Goal: Information Seeking & Learning: Learn about a topic

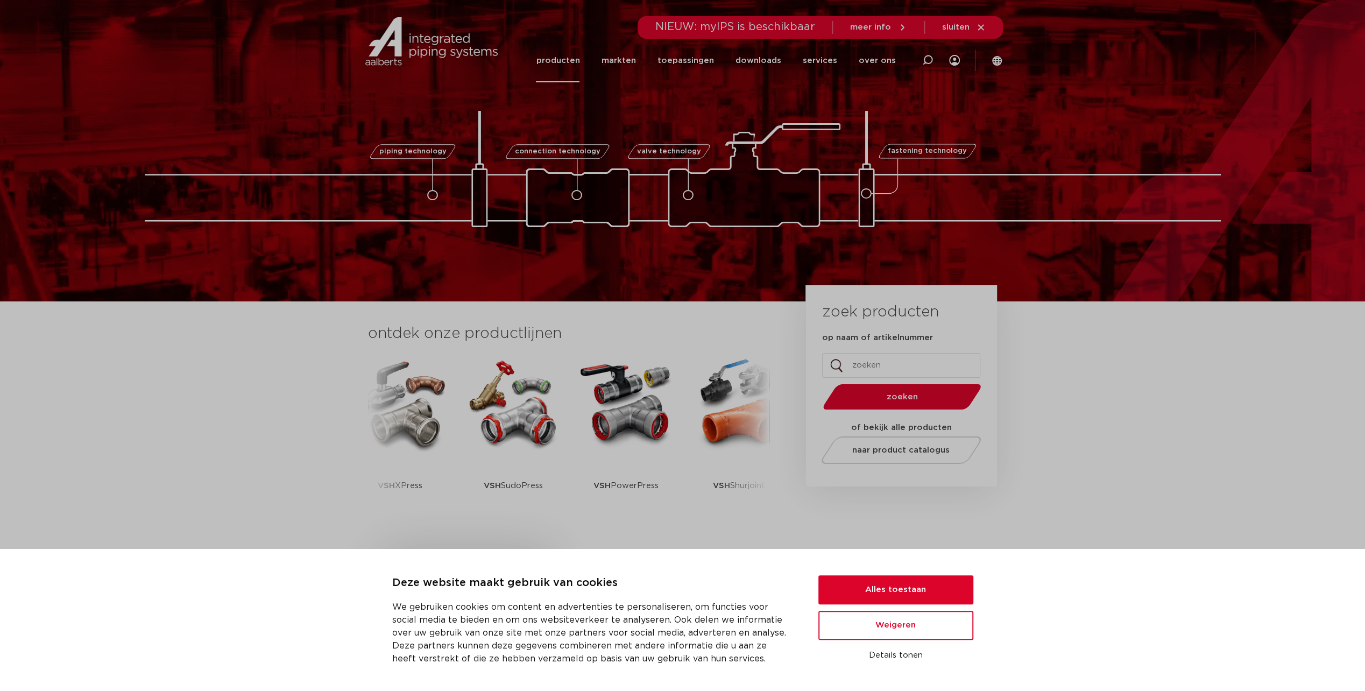
click at [575, 56] on link "producten" at bounding box center [558, 61] width 44 height 44
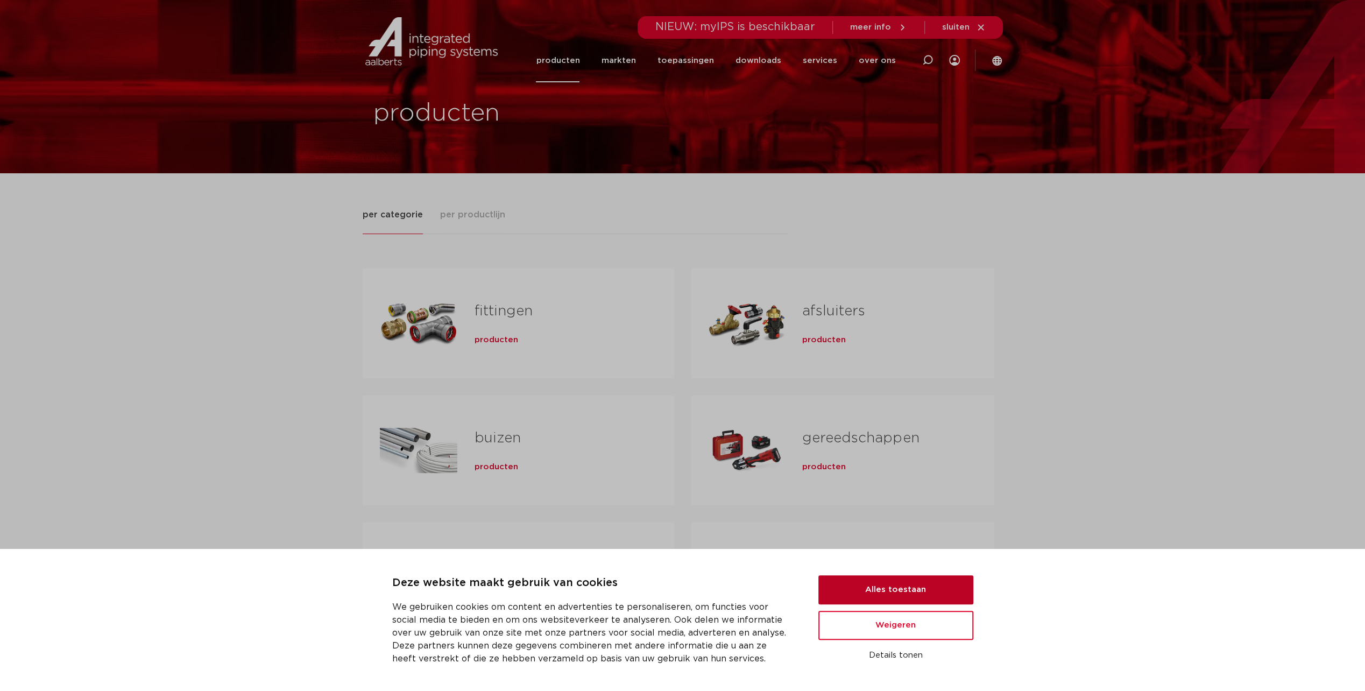
click at [889, 598] on button "Alles toestaan" at bounding box center [896, 589] width 155 height 29
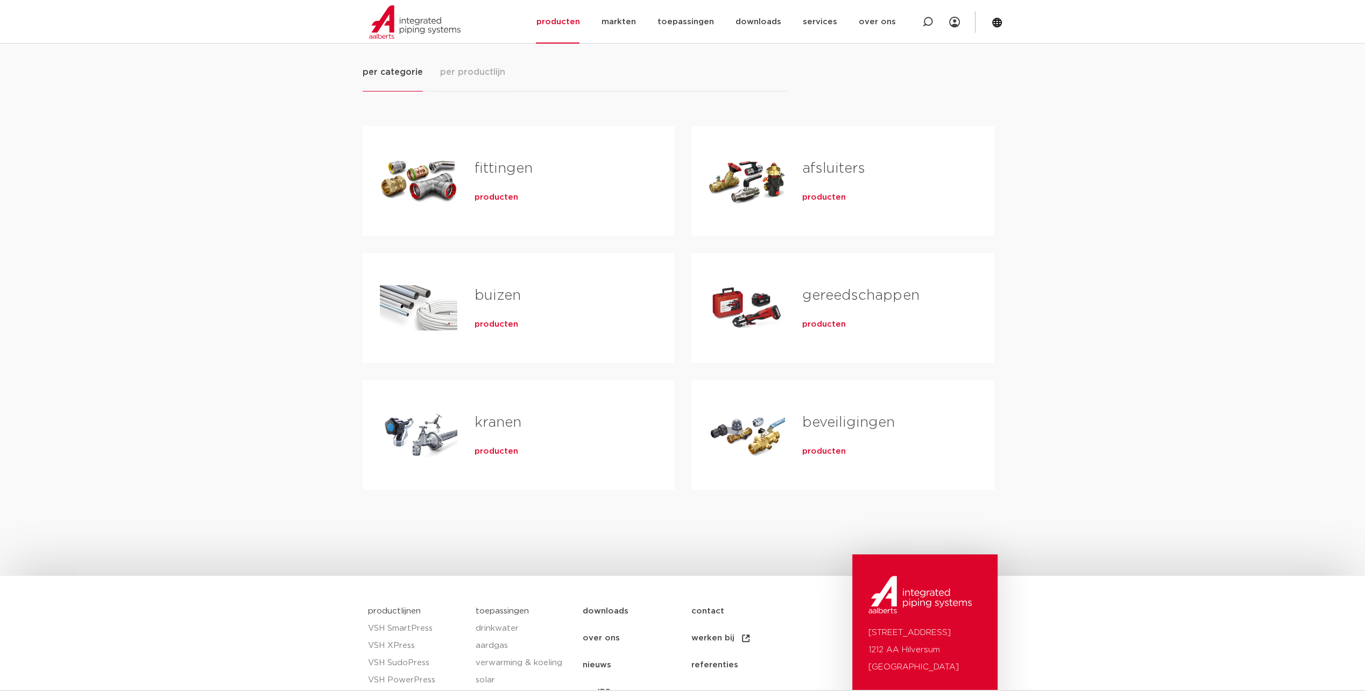
scroll to position [323, 0]
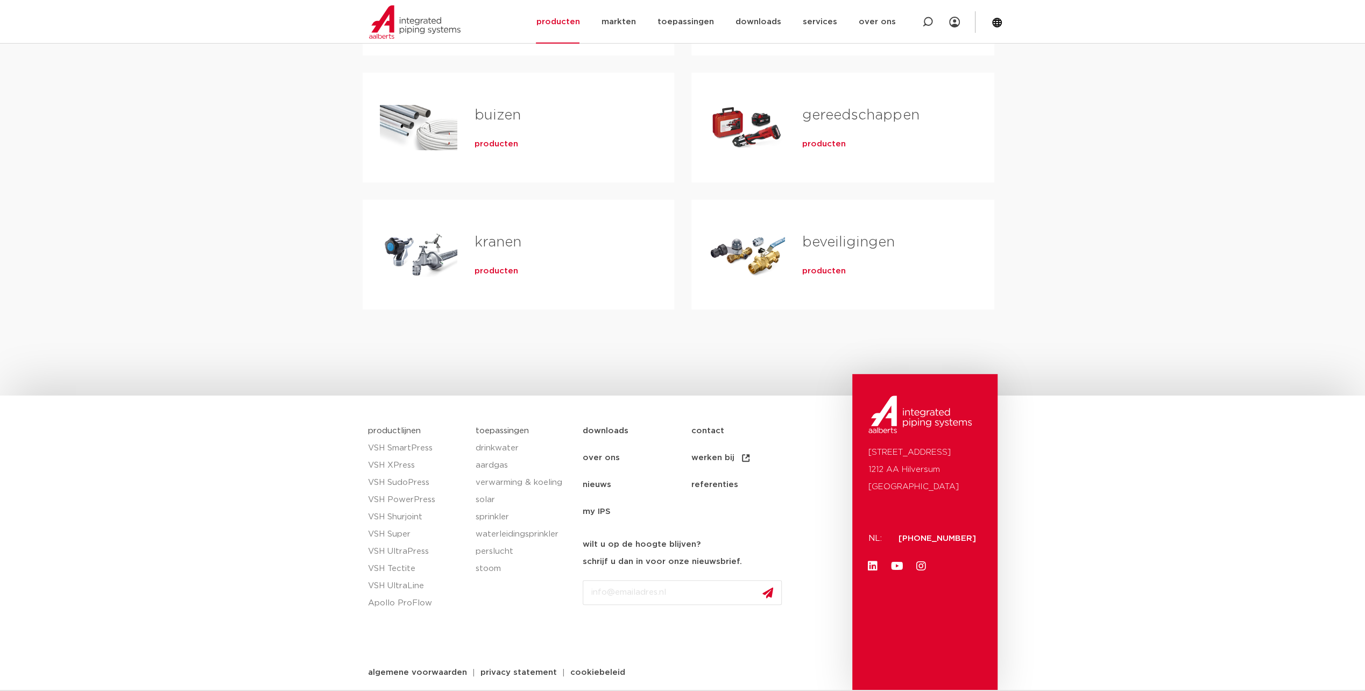
click at [515, 118] on link "buizen" at bounding box center [498, 115] width 46 height 14
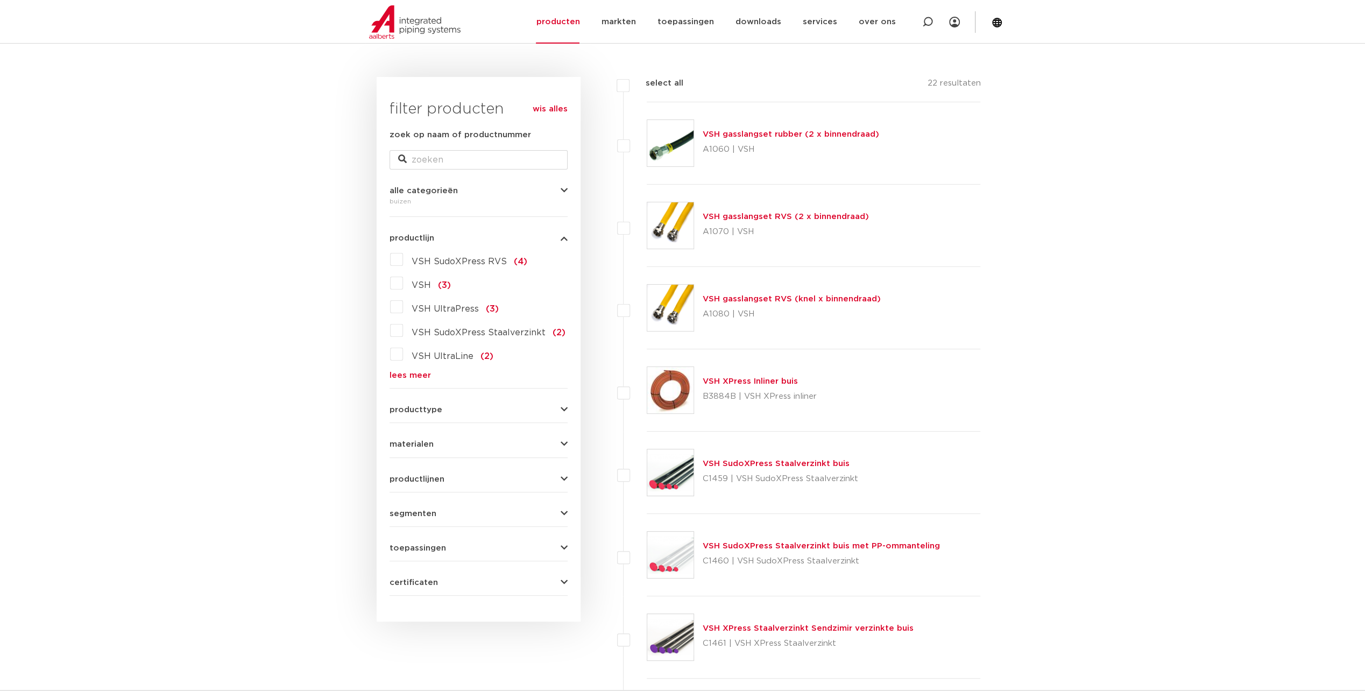
scroll to position [161, 0]
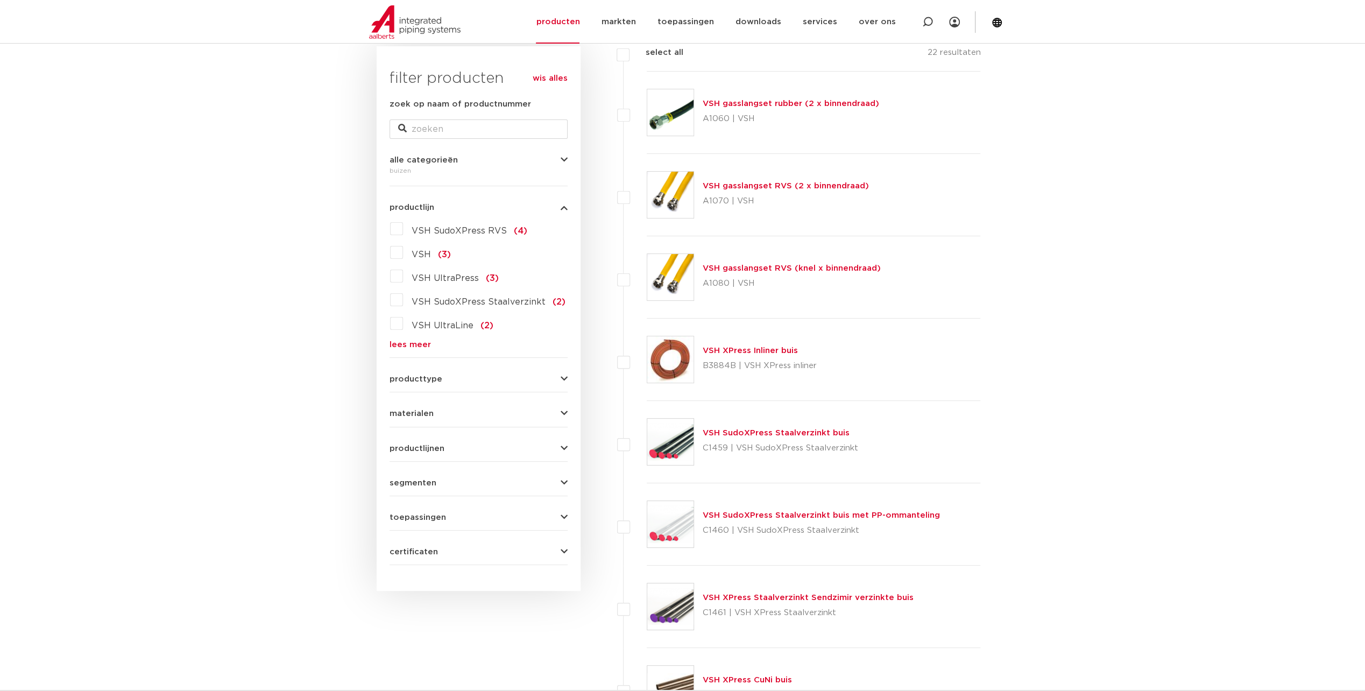
click at [426, 418] on form "zoek op naam of productnummer alle categorieën buizen fittingen afsluiters buiz…" at bounding box center [479, 331] width 178 height 467
click at [426, 413] on span "materialen" at bounding box center [412, 414] width 44 height 8
click at [432, 529] on span "messing" at bounding box center [430, 532] width 36 height 9
click at [0, 0] on input "messing (2)" at bounding box center [0, 0] width 0 height 0
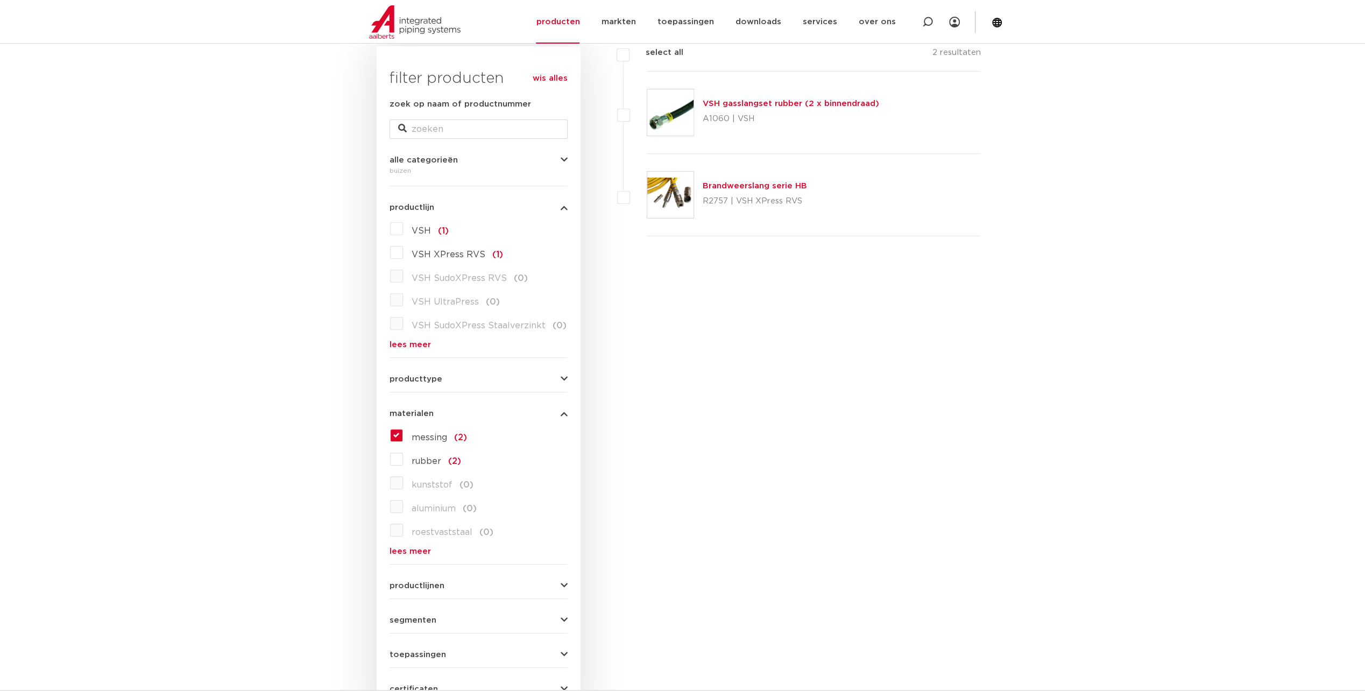
click at [439, 440] on span "messing" at bounding box center [430, 437] width 36 height 9
click at [0, 0] on input "messing (2)" at bounding box center [0, 0] width 0 height 0
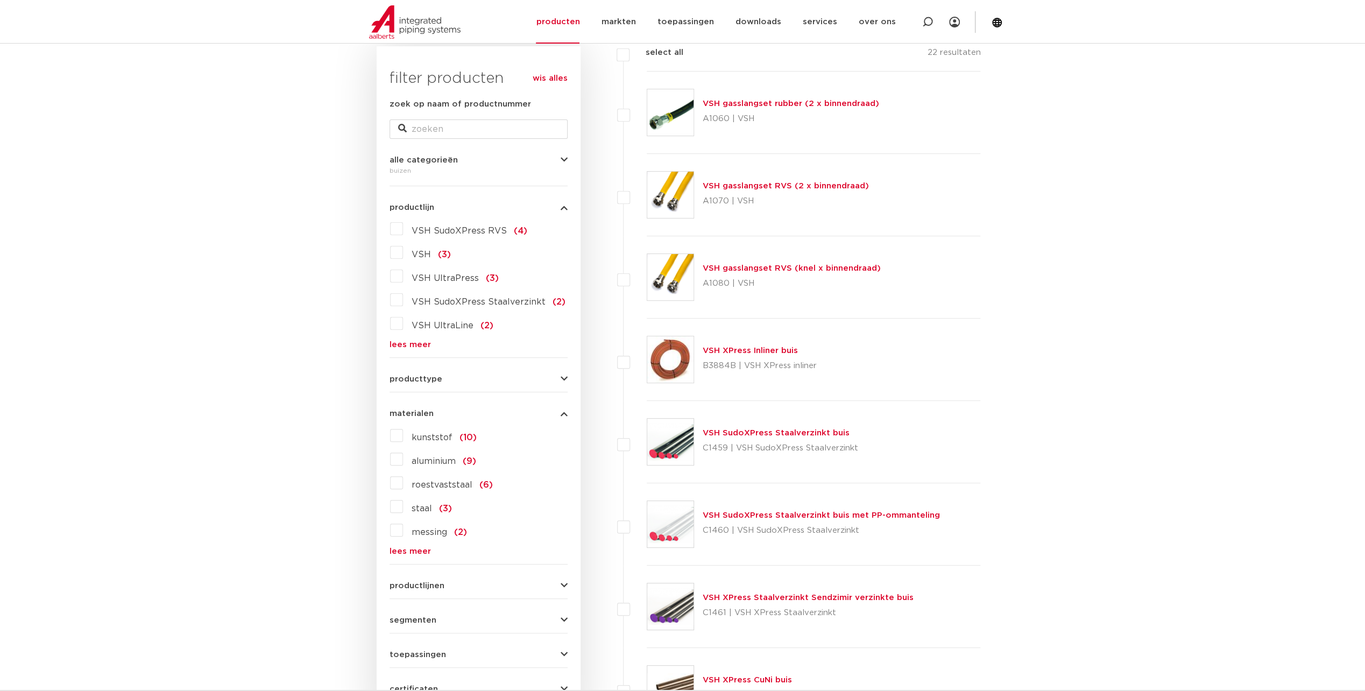
click at [407, 540] on div "kunststof (10) aluminium (9) roestvaststaal (6) staal (3) messing (2) rubber (2…" at bounding box center [479, 491] width 178 height 129
click at [411, 550] on link "lees meer" at bounding box center [479, 551] width 178 height 8
click at [434, 584] on label "koper nikkel (1)" at bounding box center [443, 577] width 81 height 17
click at [0, 0] on input "koper nikkel (1)" at bounding box center [0, 0] width 0 height 0
click at [435, 581] on span "koper nikkel" at bounding box center [439, 579] width 55 height 9
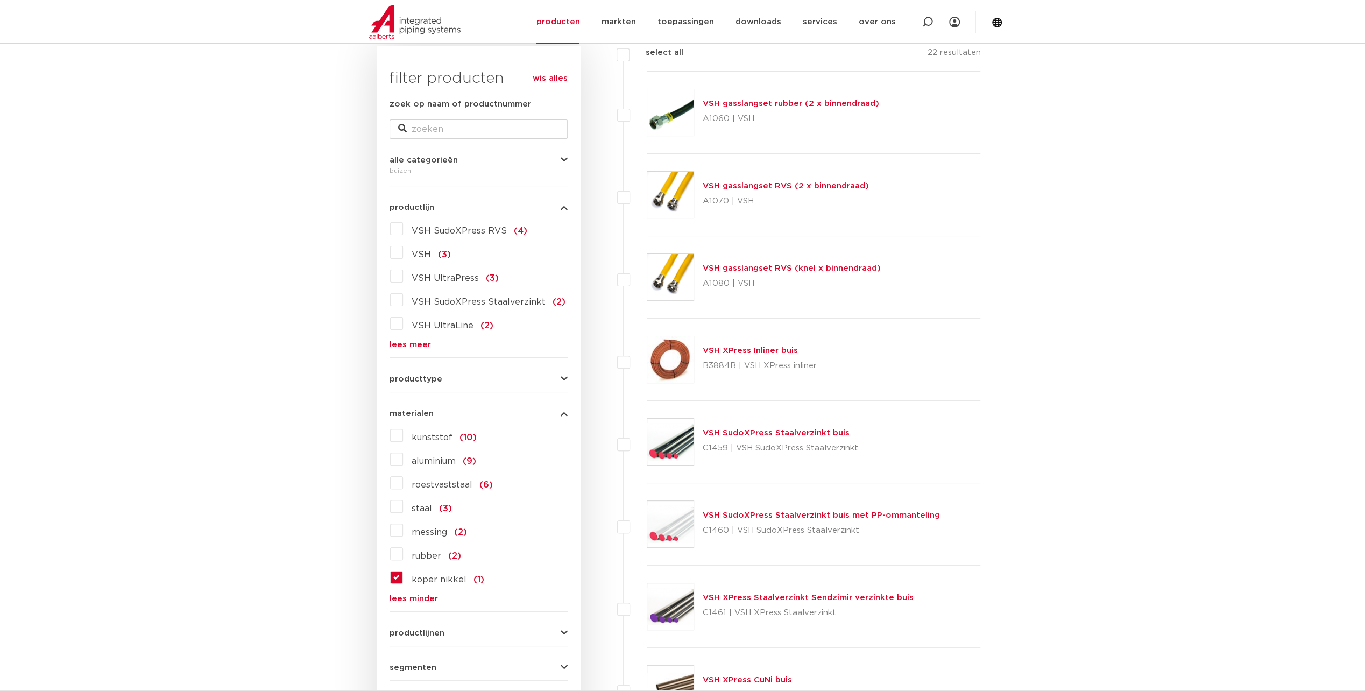
click at [0, 0] on input "koper nikkel (1)" at bounding box center [0, 0] width 0 height 0
click at [435, 581] on span "koper nikkel" at bounding box center [439, 579] width 55 height 9
click at [0, 0] on input "koper nikkel (1)" at bounding box center [0, 0] width 0 height 0
